Goal: Transaction & Acquisition: Purchase product/service

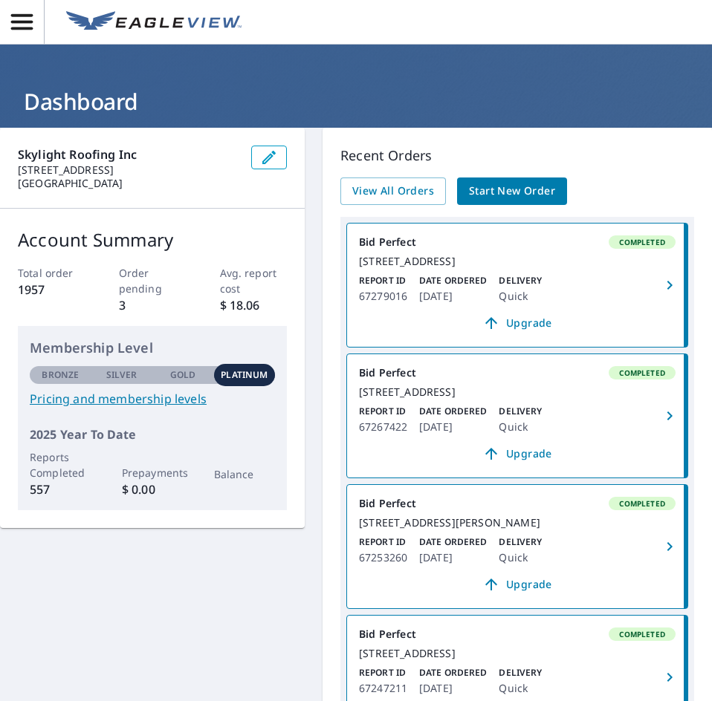
click at [489, 187] on span "Start New Order" at bounding box center [512, 191] width 86 height 19
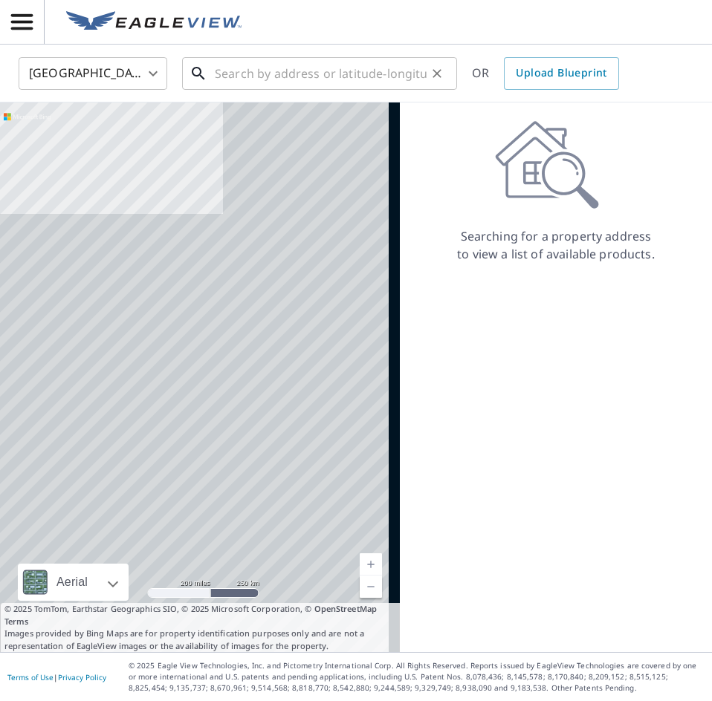
click at [308, 62] on input "text" at bounding box center [321, 74] width 212 height 42
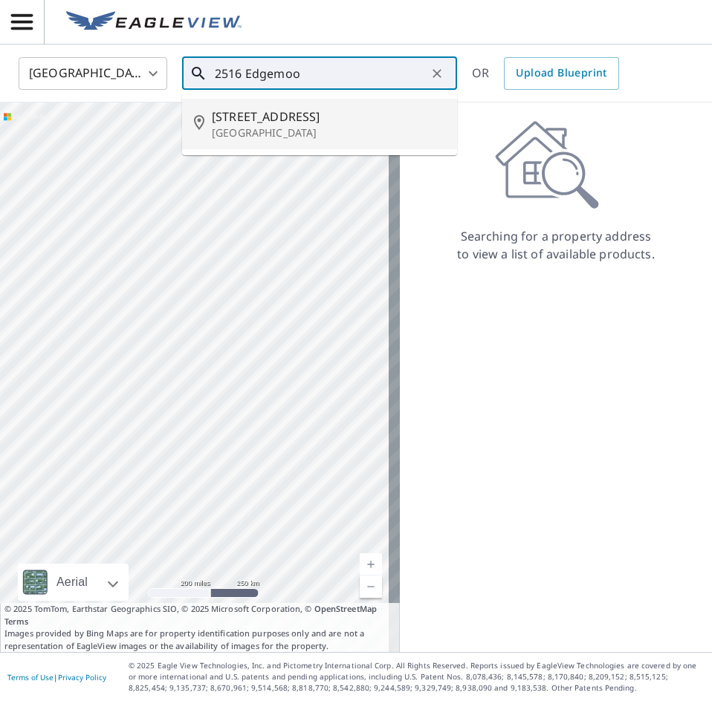
click at [295, 140] on p "[GEOGRAPHIC_DATA]" at bounding box center [328, 133] width 233 height 15
type input "[STREET_ADDRESS]"
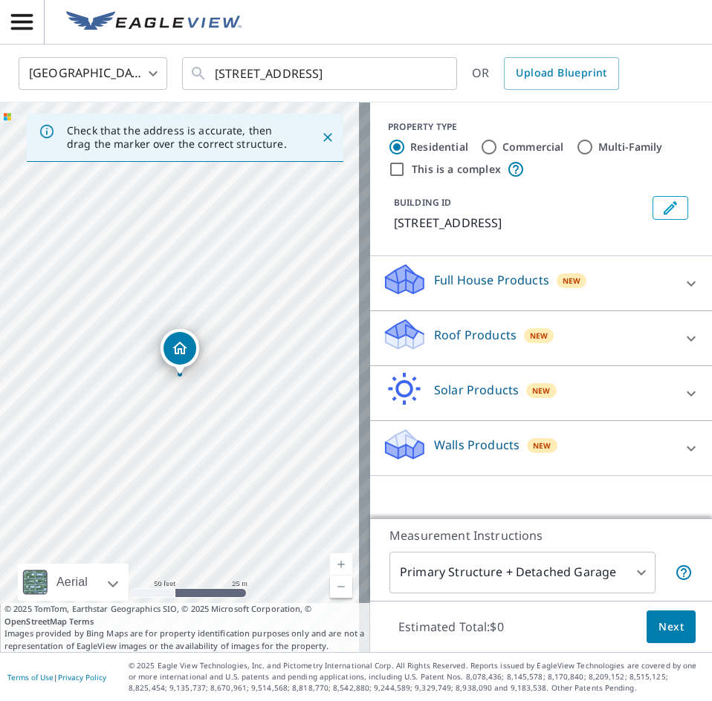
click at [459, 336] on p "Roof Products" at bounding box center [475, 335] width 82 height 18
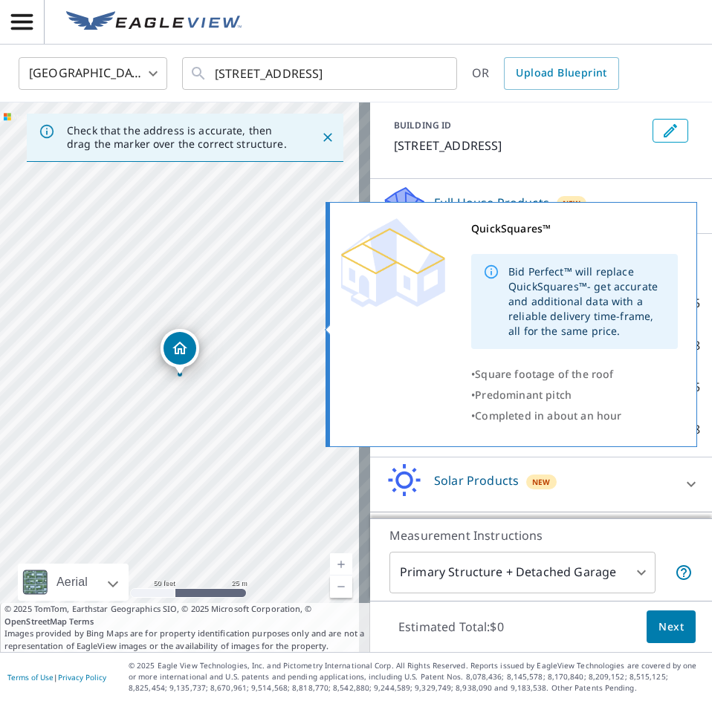
scroll to position [144, 0]
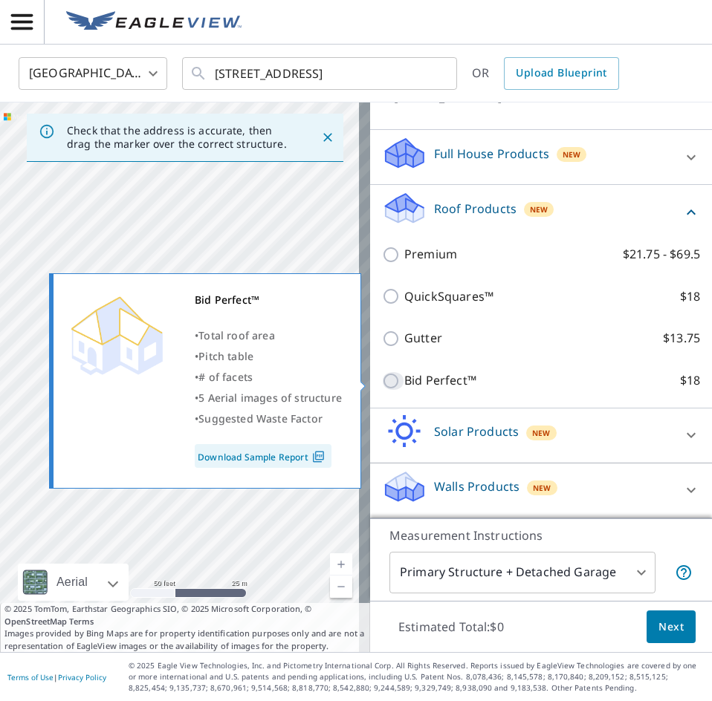
click at [382, 383] on input "Bid Perfect™ $18" at bounding box center [393, 381] width 22 height 18
checkbox input "true"
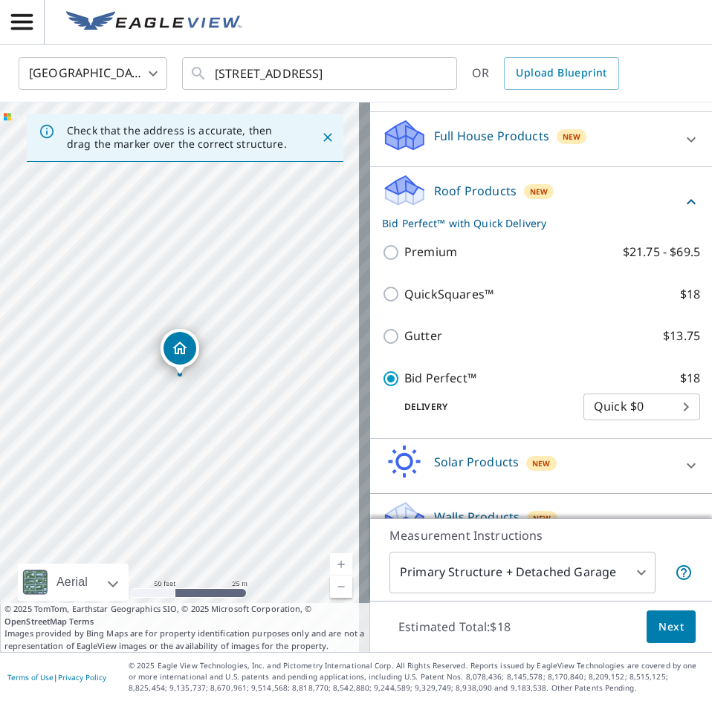
click at [664, 626] on span "Next" at bounding box center [670, 627] width 25 height 19
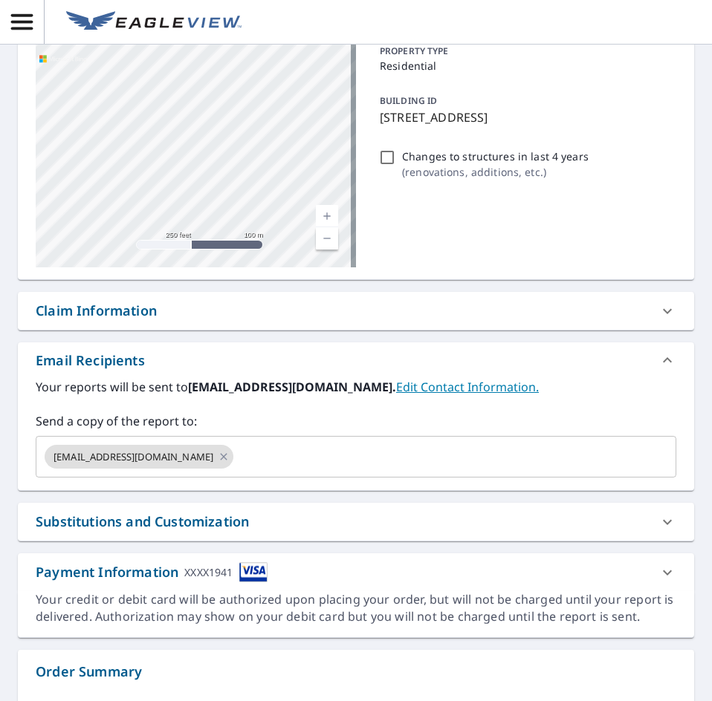
scroll to position [223, 0]
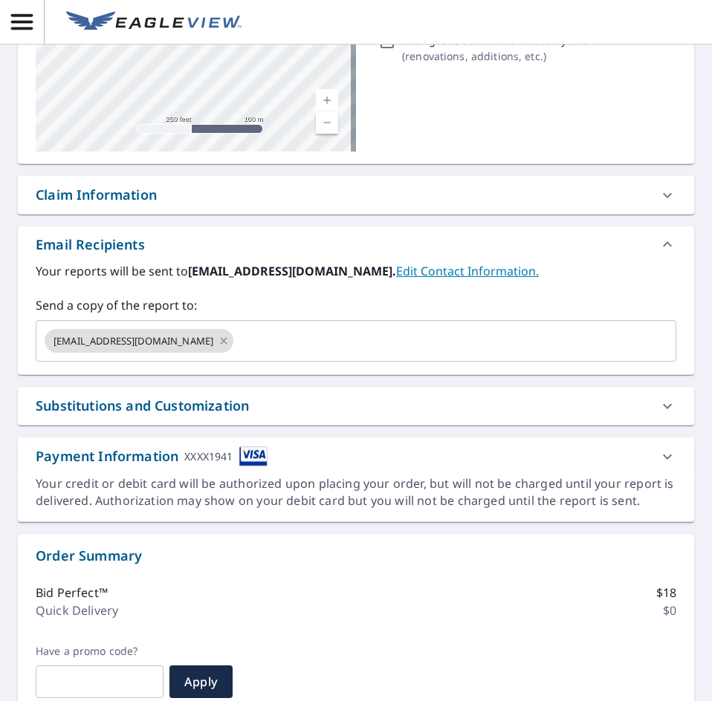
click at [202, 411] on div "Substitutions and Customization" at bounding box center [142, 406] width 213 height 20
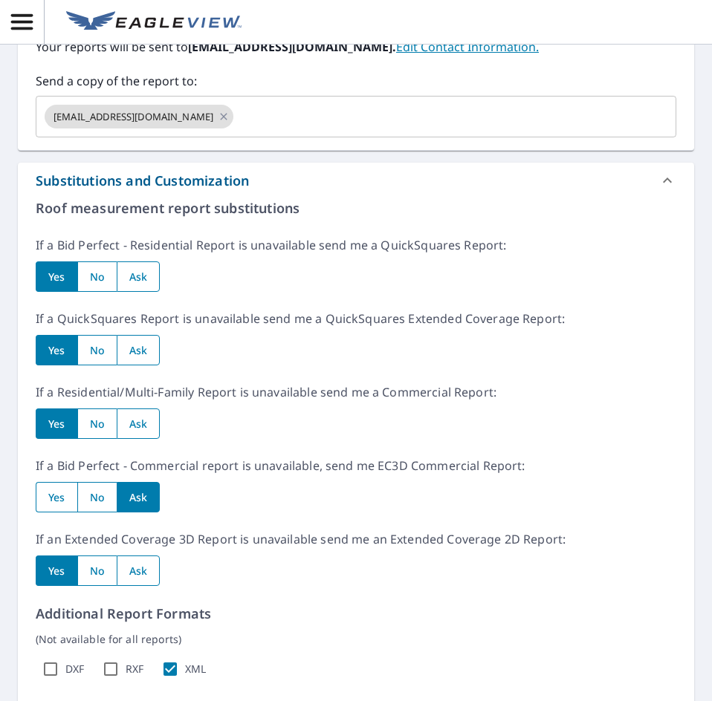
scroll to position [520, 0]
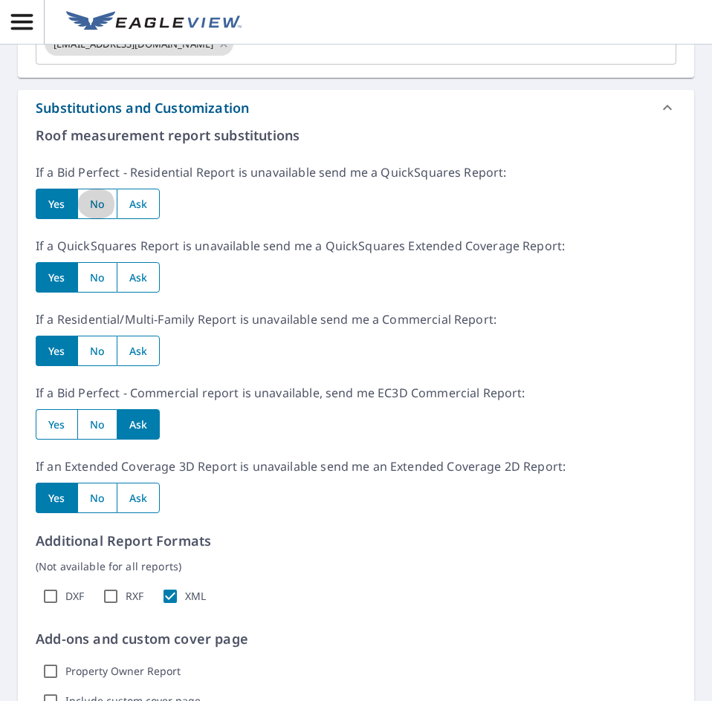
click at [106, 199] on input "radio" at bounding box center [96, 204] width 39 height 30
radio input "true"
click at [97, 285] on input "radio" at bounding box center [96, 277] width 39 height 30
radio input "true"
click at [88, 345] on input "radio" at bounding box center [96, 351] width 39 height 30
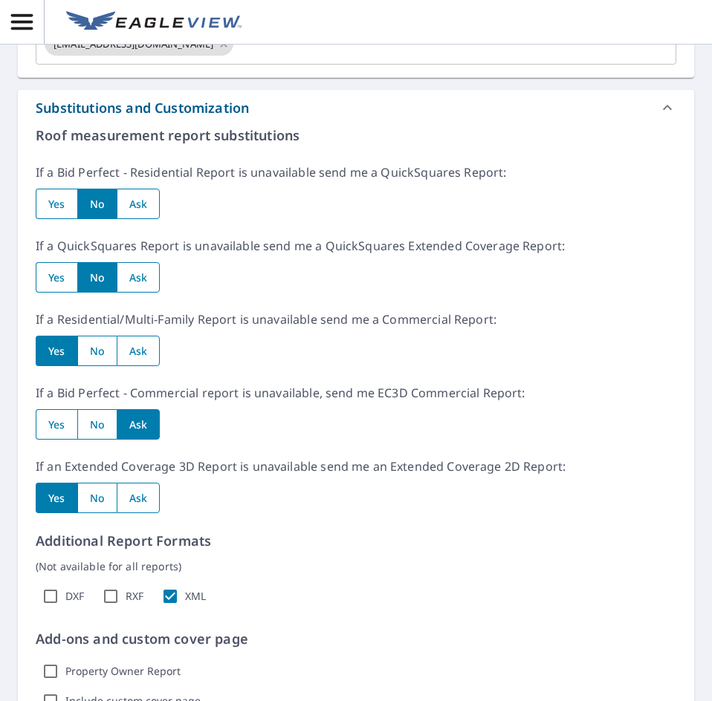
radio input "true"
drag, startPoint x: 94, startPoint y: 417, endPoint x: 89, endPoint y: 461, distance: 44.8
click at [94, 418] on input "radio" at bounding box center [96, 424] width 39 height 30
radio input "true"
click at [91, 501] on input "radio" at bounding box center [96, 498] width 39 height 30
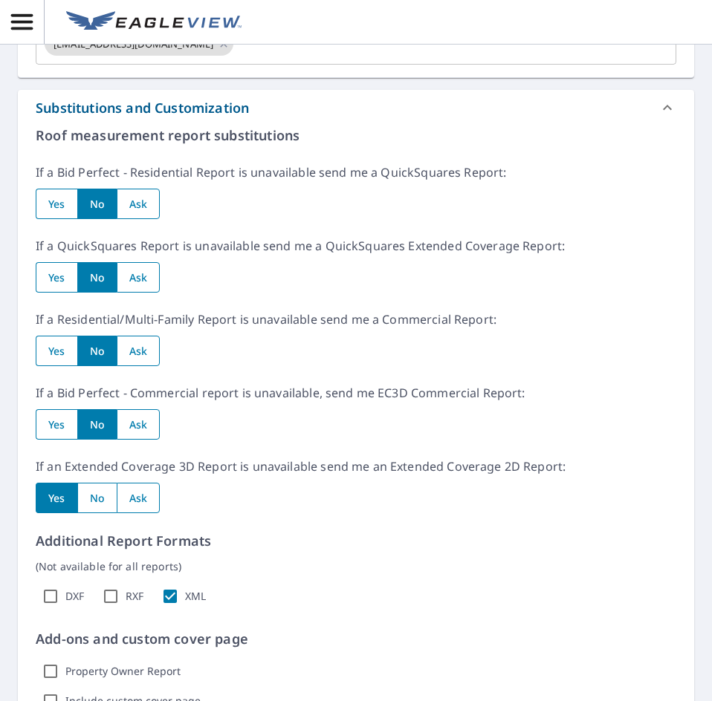
radio input "true"
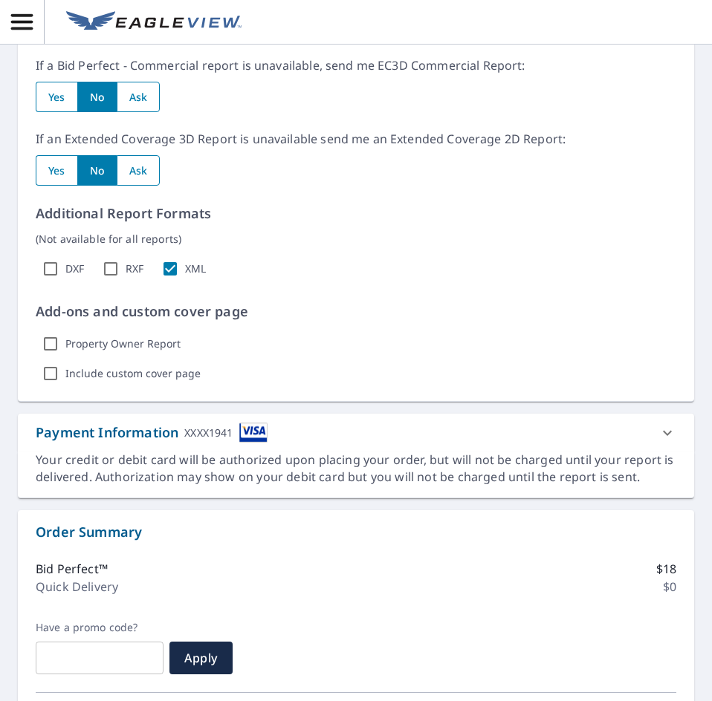
scroll to position [1072, 0]
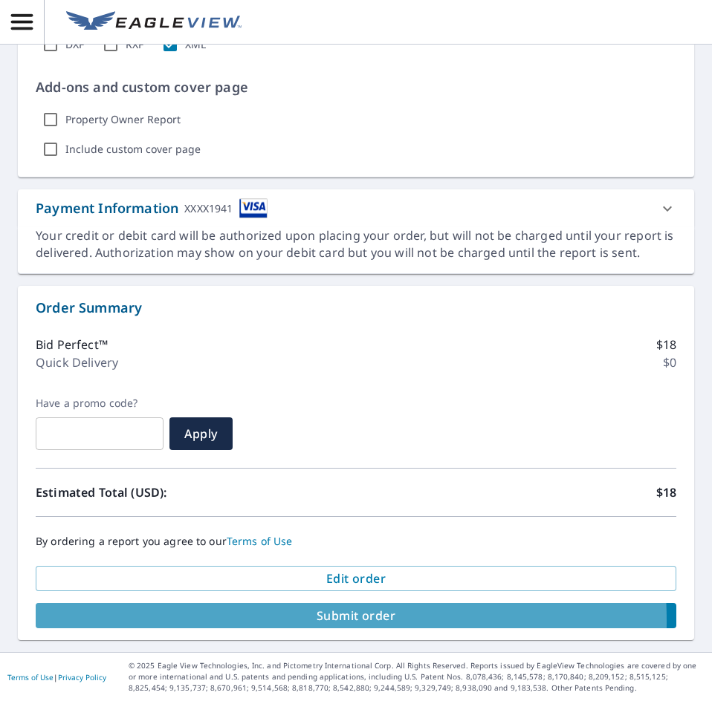
click at [277, 620] on span "Submit order" at bounding box center [356, 616] width 617 height 16
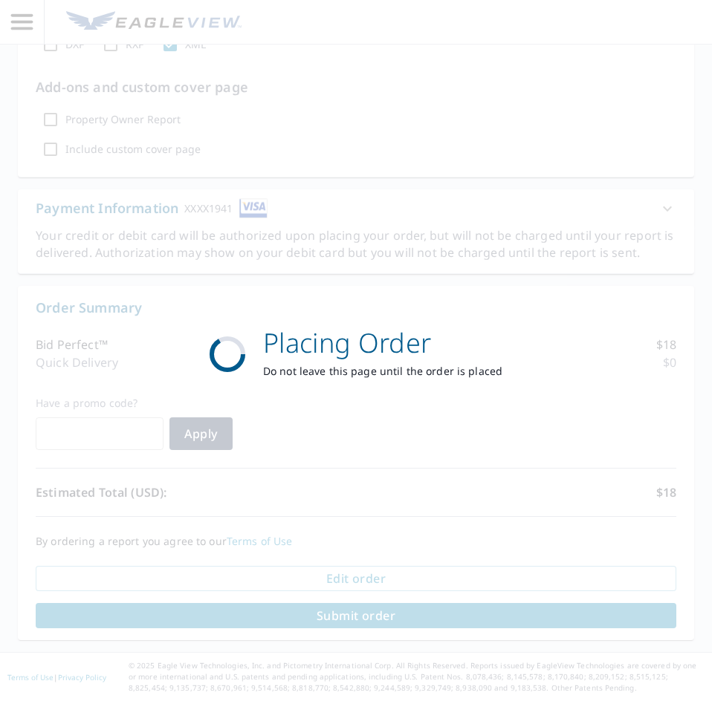
scroll to position [962, 0]
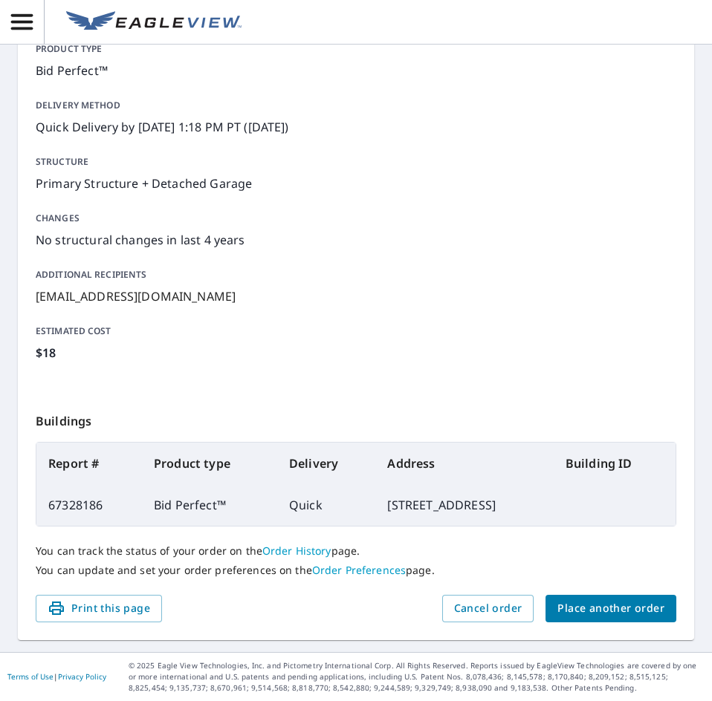
scroll to position [175, 0]
